Goal: Task Accomplishment & Management: Manage account settings

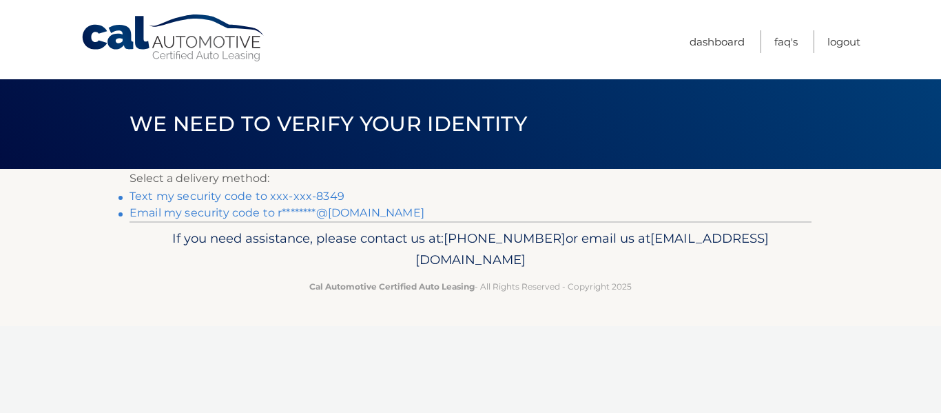
click at [271, 195] on link "Text my security code to xxx-xxx-8349" at bounding box center [237, 195] width 215 height 13
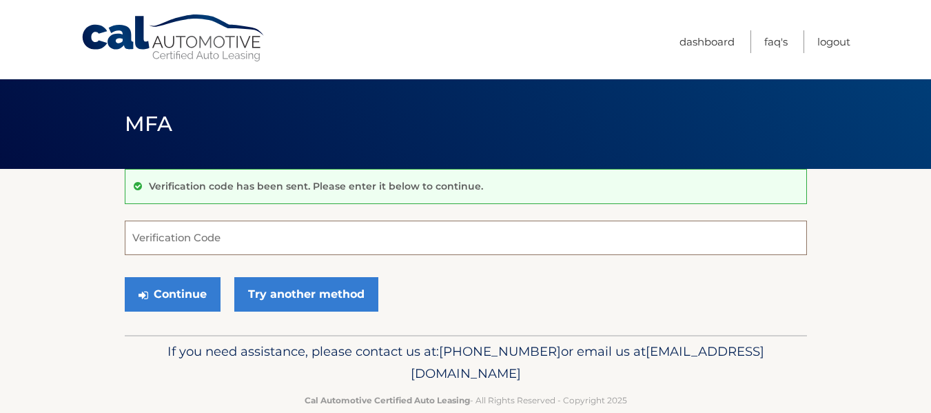
click at [343, 245] on input "Verification Code" at bounding box center [466, 237] width 682 height 34
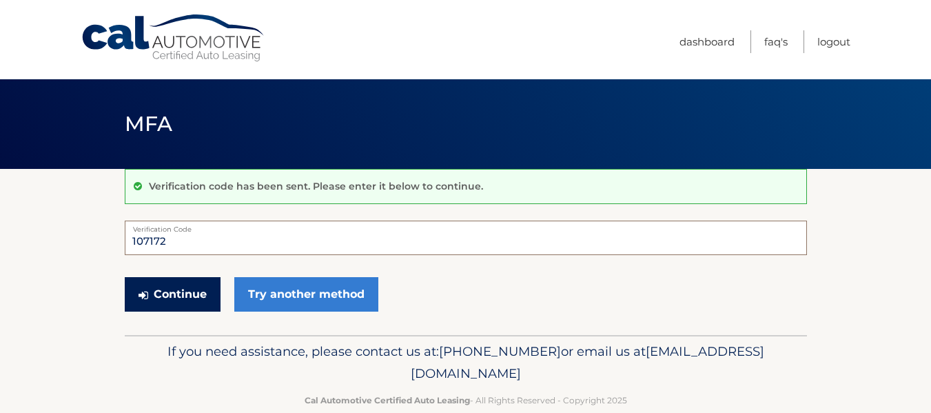
type input "107172"
click at [188, 290] on button "Continue" at bounding box center [173, 294] width 96 height 34
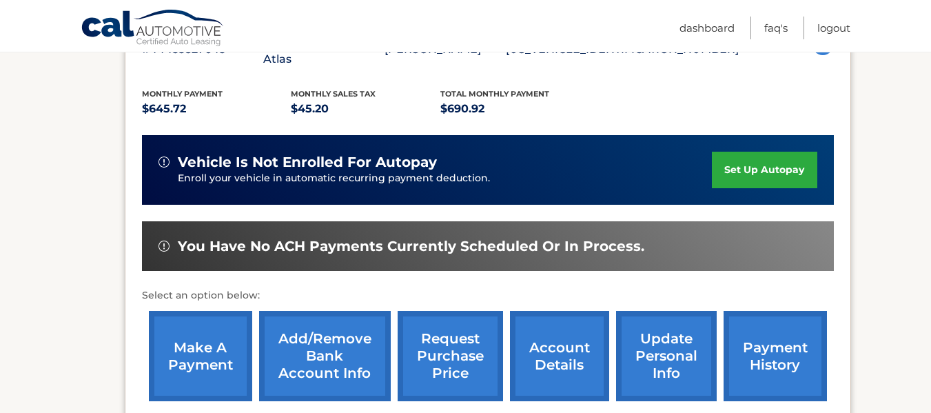
scroll to position [310, 0]
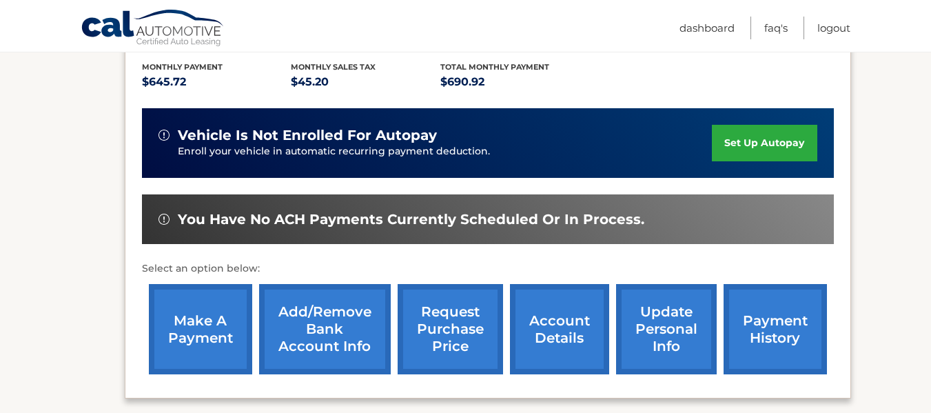
click at [196, 325] on link "make a payment" at bounding box center [200, 329] width 103 height 90
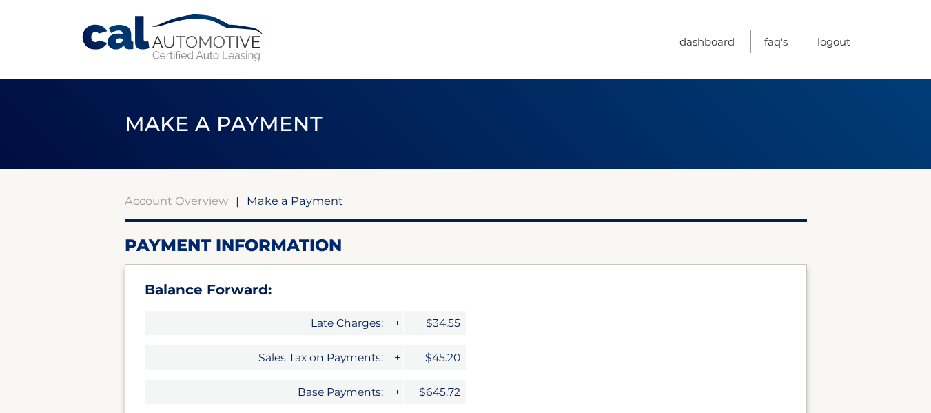
select select "ZGQwNTMxNjYtZmFiNi00NTllLWIyZmQtZThjNzgzZjEyODBk"
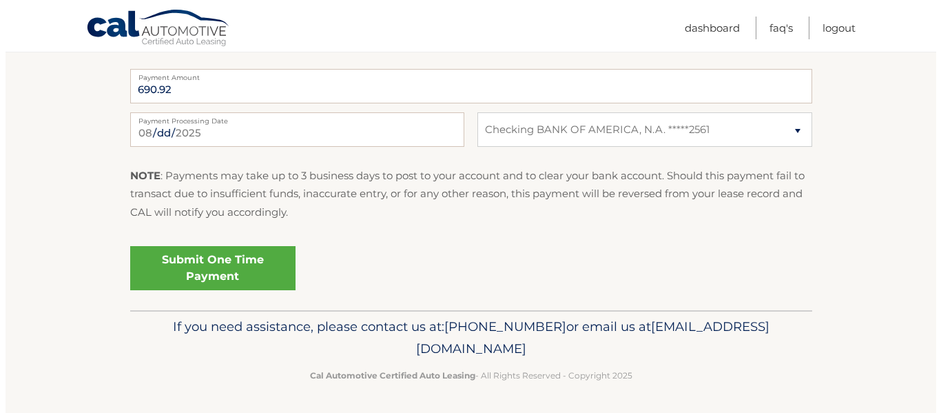
scroll to position [700, 0]
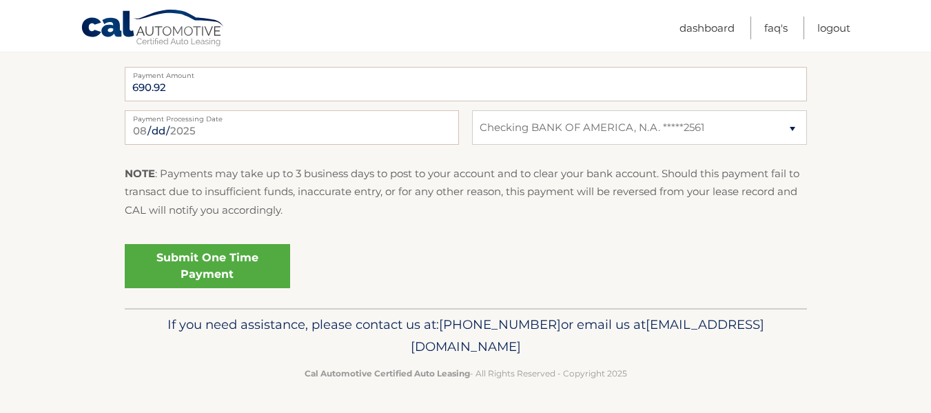
click at [189, 264] on link "Submit One Time Payment" at bounding box center [207, 266] width 165 height 44
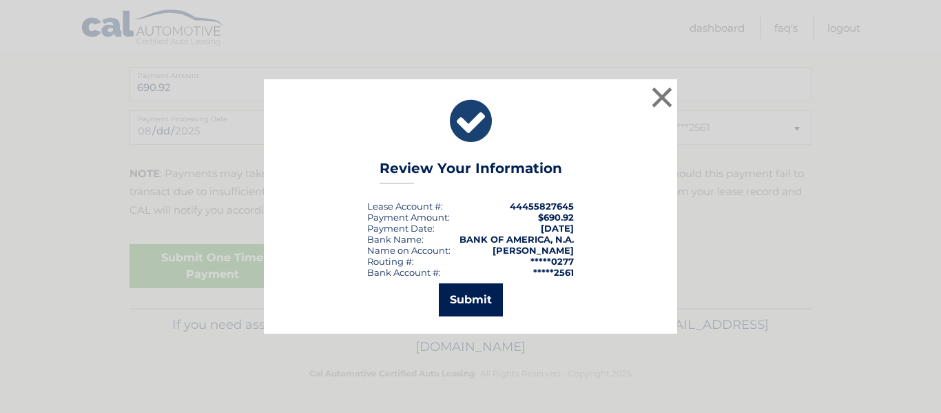
click at [472, 300] on button "Submit" at bounding box center [471, 299] width 64 height 33
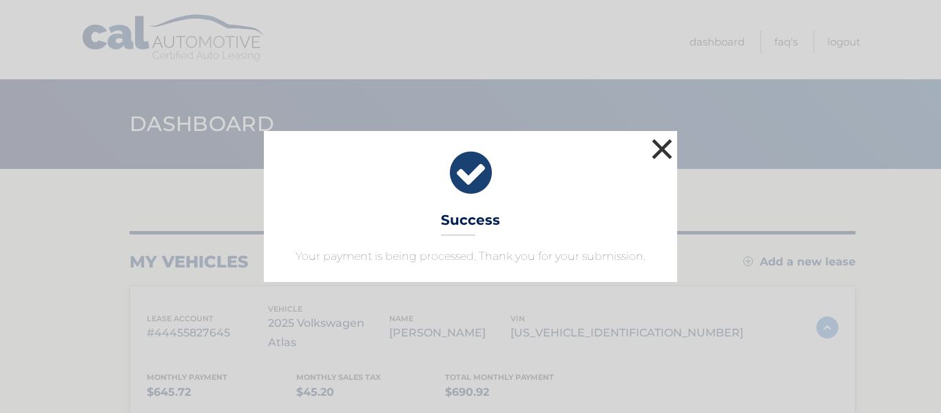
click at [663, 152] on button "×" at bounding box center [662, 149] width 28 height 28
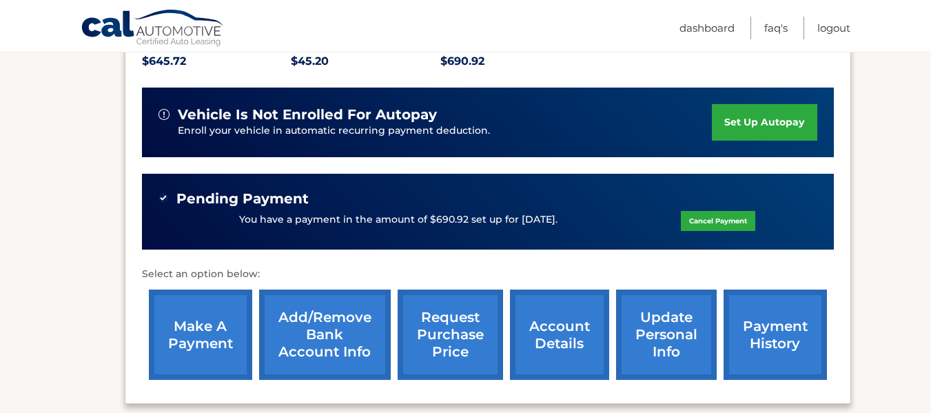
scroll to position [327, 0]
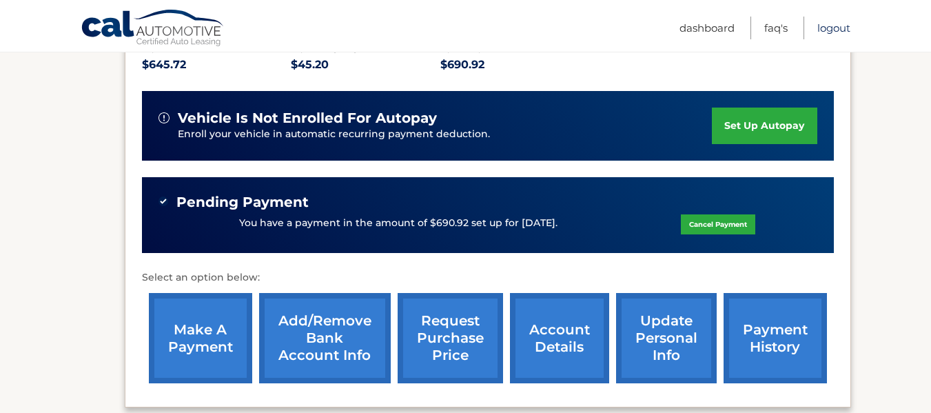
click at [841, 27] on link "Logout" at bounding box center [833, 28] width 33 height 23
